Goal: Task Accomplishment & Management: Manage account settings

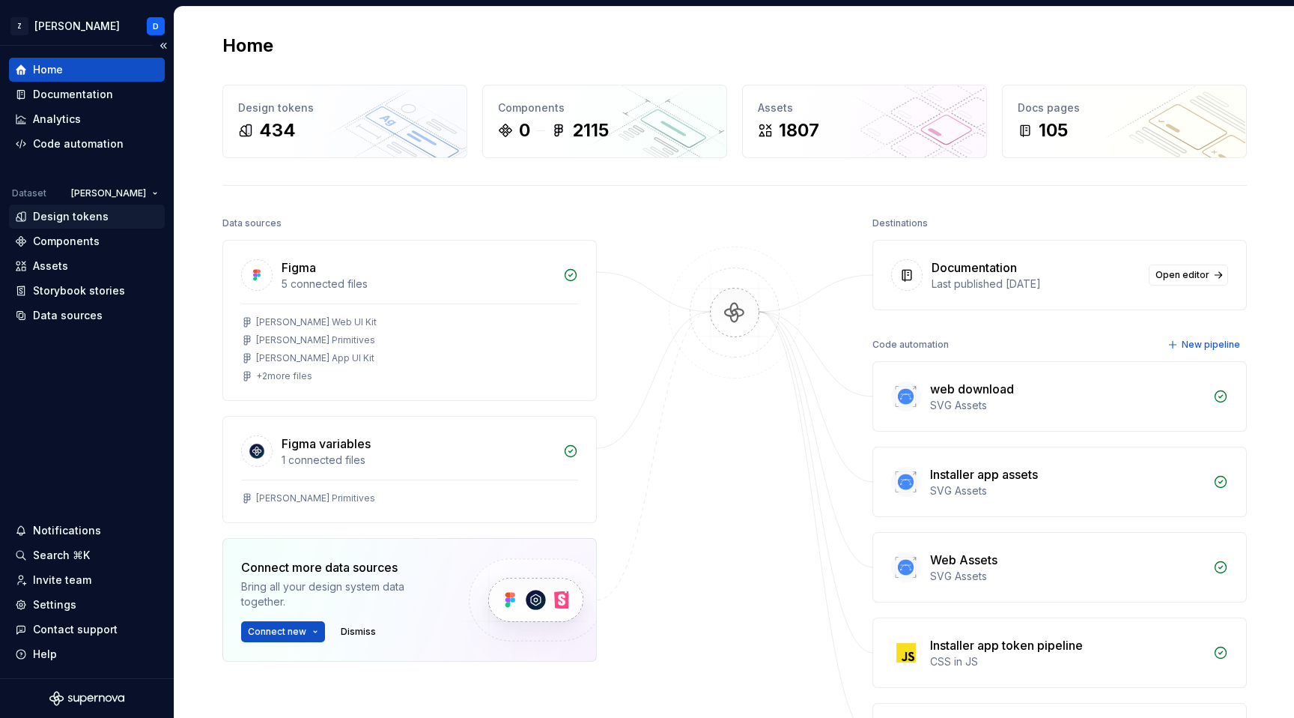
click at [65, 215] on div "Design tokens" at bounding box center [71, 216] width 76 height 15
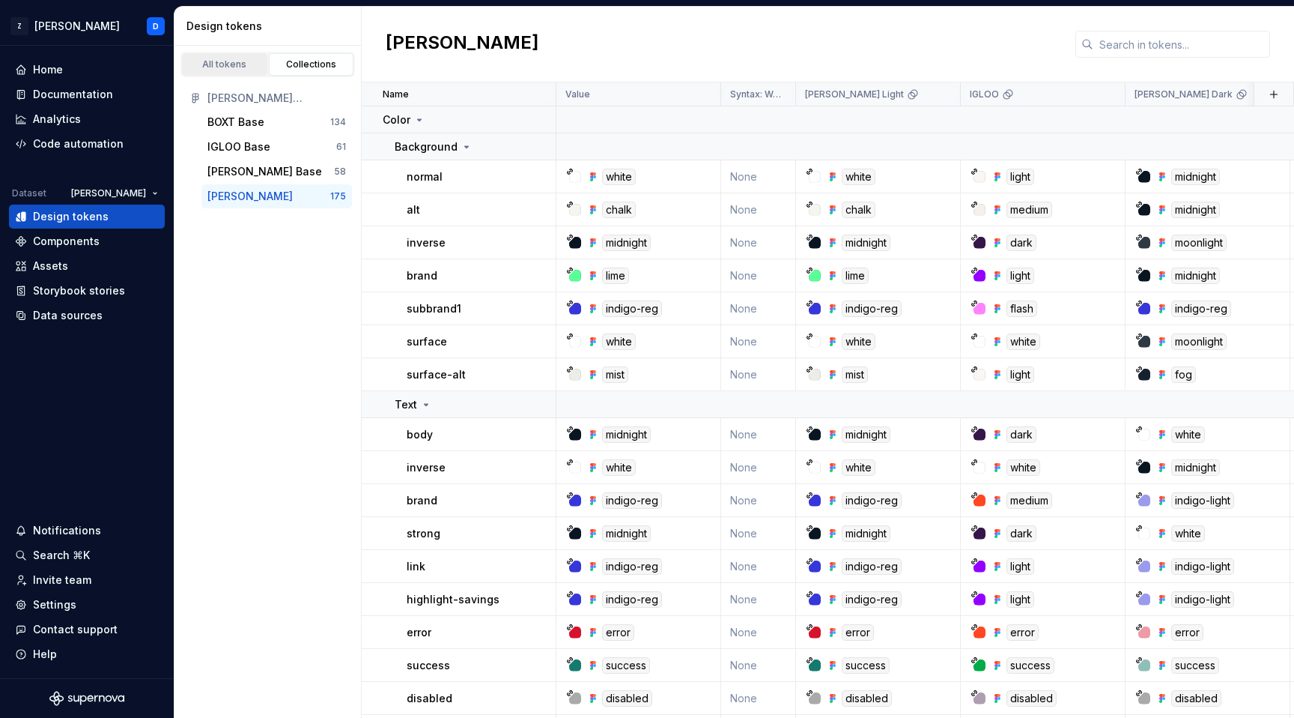
click at [233, 71] on link "All tokens" at bounding box center [224, 64] width 85 height 22
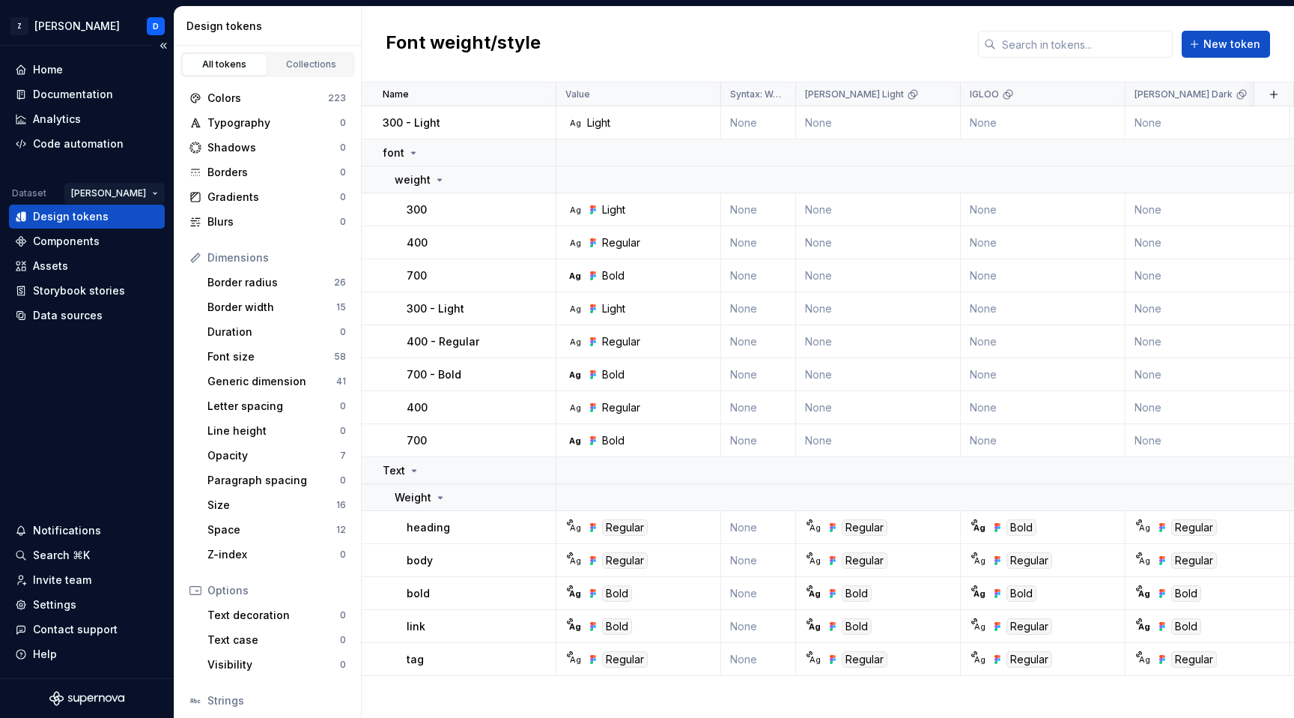
click at [148, 192] on html "Z [PERSON_NAME] D Home Documentation Analytics Code automation Dataset [PERSON_…" at bounding box center [647, 359] width 1294 height 718
click at [149, 191] on html "Z [PERSON_NAME] D Home Documentation Analytics Code automation Dataset [PERSON_…" at bounding box center [647, 359] width 1294 height 718
click at [145, 193] on html "Z [PERSON_NAME] D Home Documentation Analytics Code automation Dataset [PERSON_…" at bounding box center [647, 359] width 1294 height 718
click at [163, 216] on div "App assets" at bounding box center [193, 222] width 97 height 15
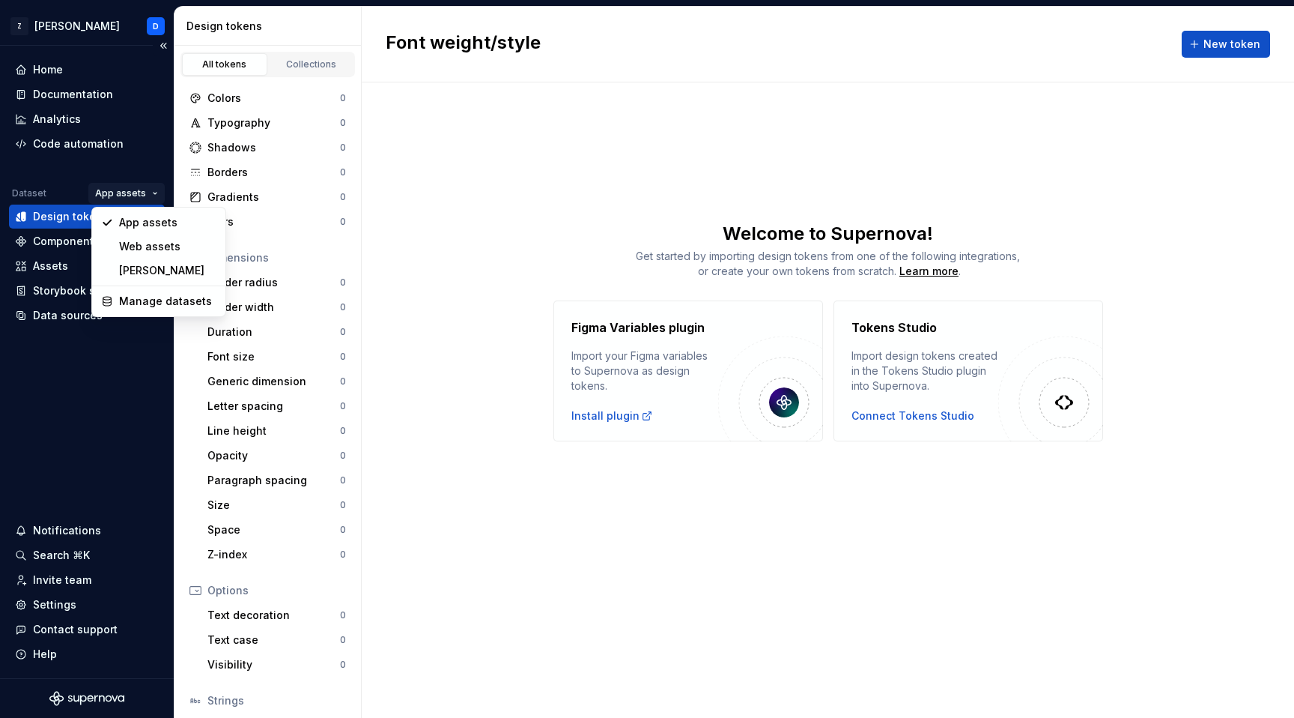
click at [142, 194] on html "Z [PERSON_NAME] D Home Documentation Analytics Code automation Dataset App asse…" at bounding box center [647, 359] width 1294 height 718
click at [136, 237] on div "Web assets" at bounding box center [158, 246] width 127 height 24
click at [139, 195] on html "Z [PERSON_NAME] D Home Documentation Analytics Code automation Dataset Web asse…" at bounding box center [647, 359] width 1294 height 718
click at [138, 264] on div "[PERSON_NAME]" at bounding box center [166, 270] width 97 height 15
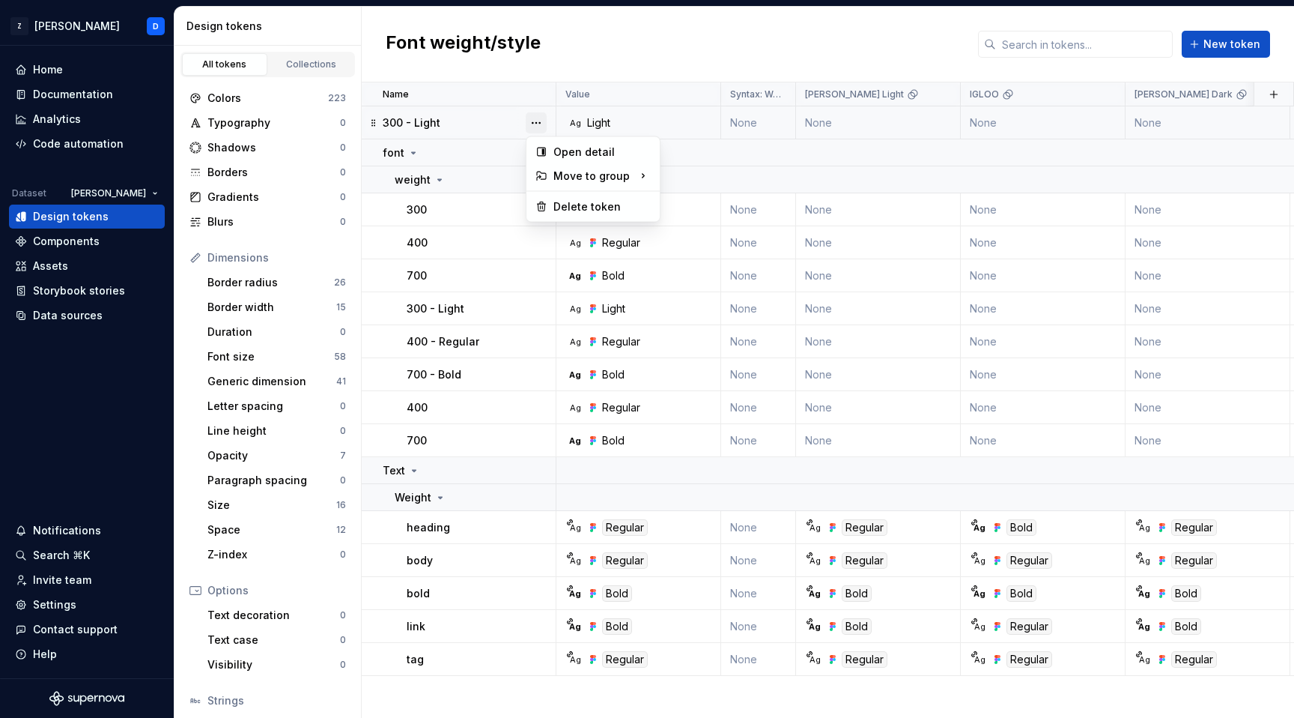
click at [541, 120] on button "button" at bounding box center [536, 122] width 21 height 21
click at [587, 202] on div "Delete token" at bounding box center [602, 206] width 97 height 15
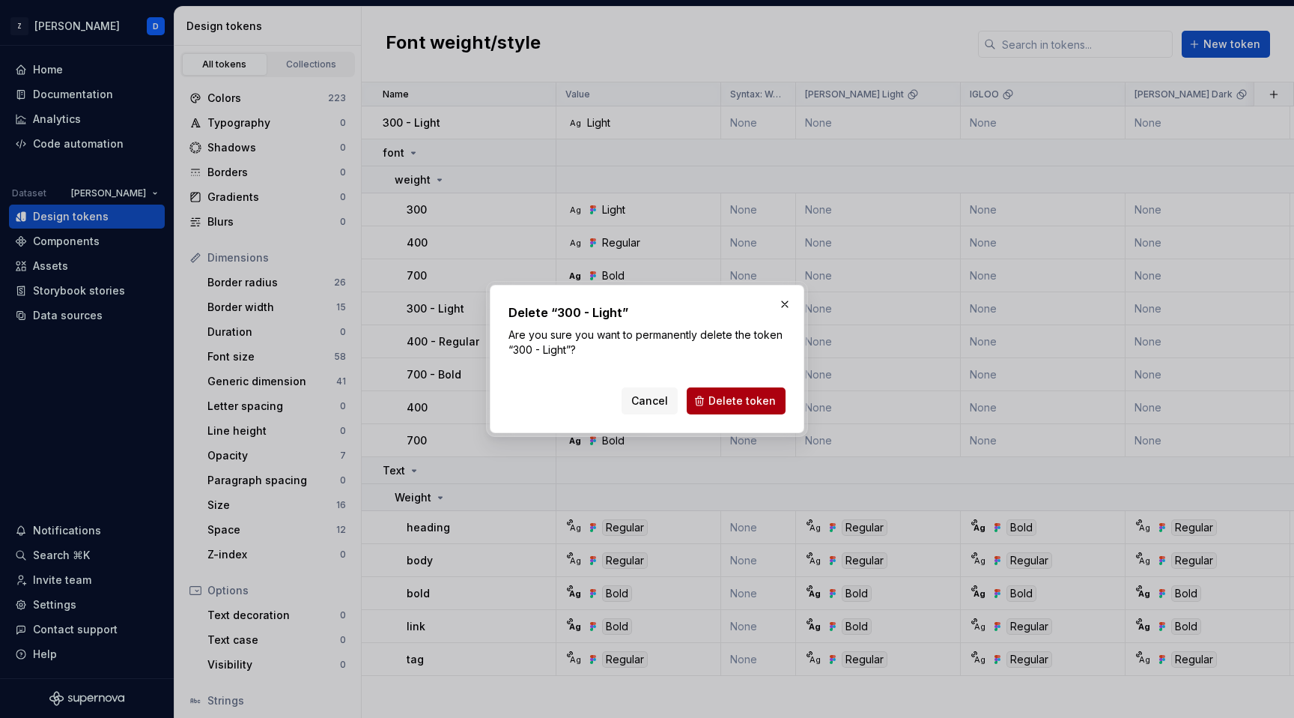
click at [721, 396] on span "Delete token" at bounding box center [742, 400] width 67 height 15
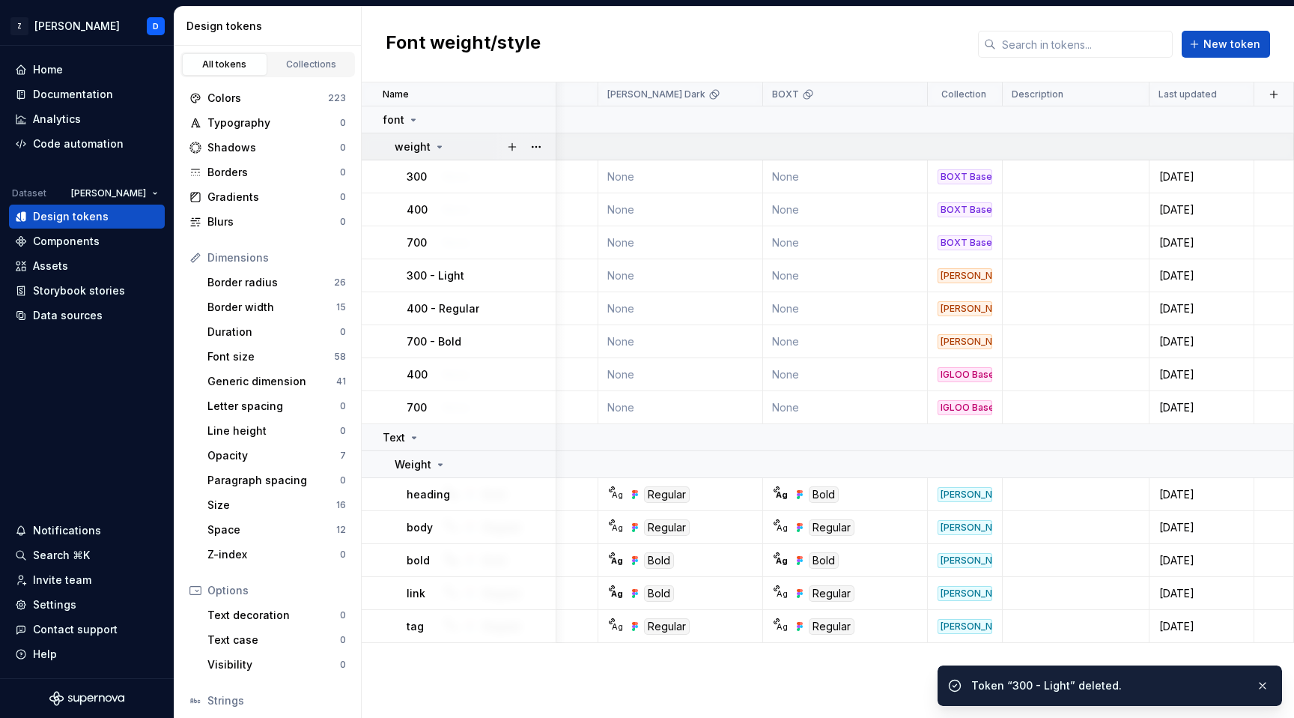
scroll to position [0, 527]
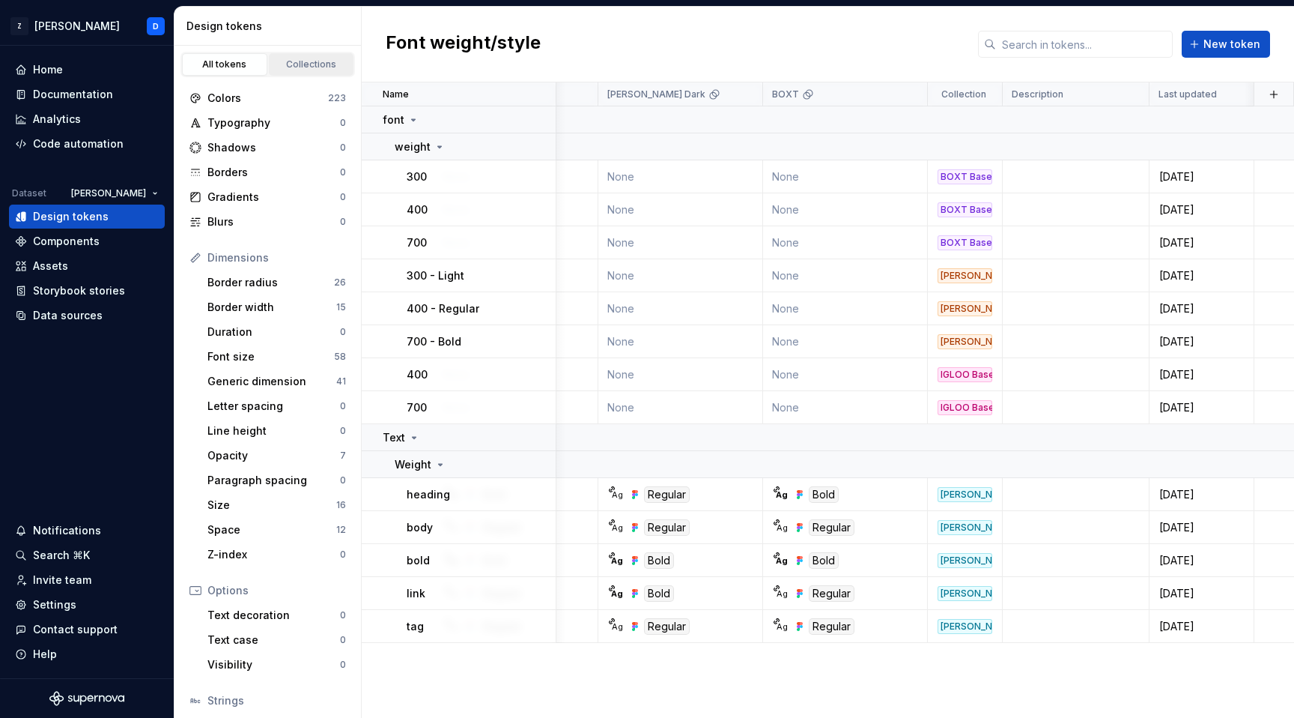
click at [303, 60] on div "Collections" at bounding box center [311, 64] width 75 height 12
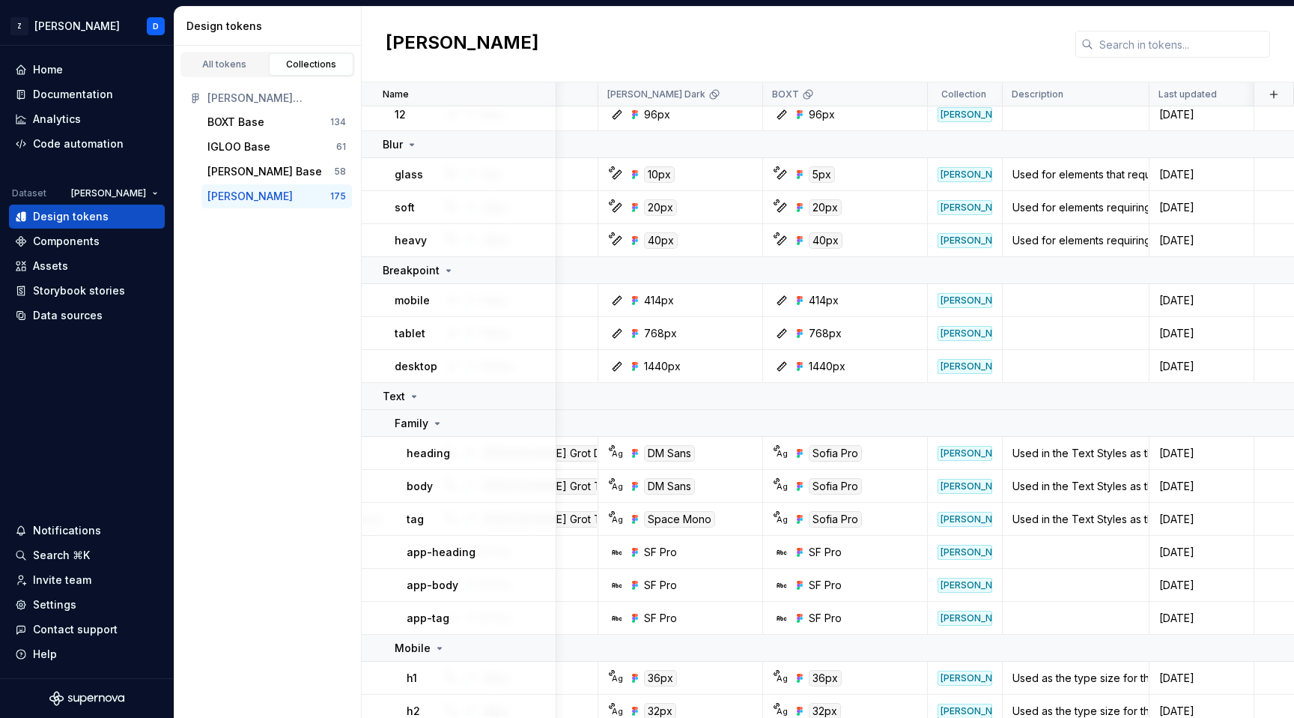
scroll to position [4317, 527]
